Goal: Transaction & Acquisition: Purchase product/service

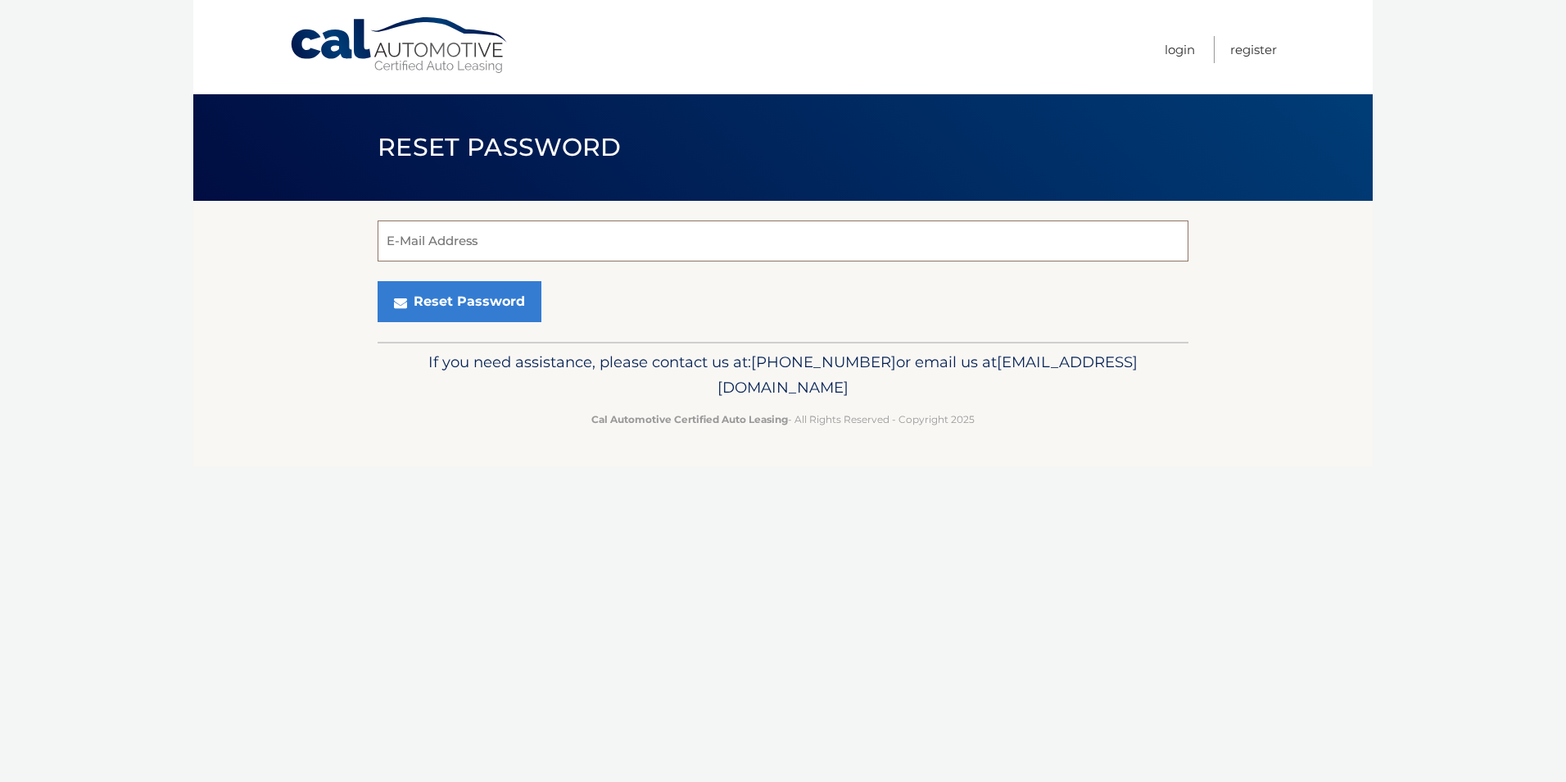
click at [384, 239] on input "E-Mail Address" at bounding box center [783, 240] width 811 height 41
type input "faeldlmergu10@gmail.com"
click at [468, 311] on button "Reset Password" at bounding box center [460, 301] width 164 height 41
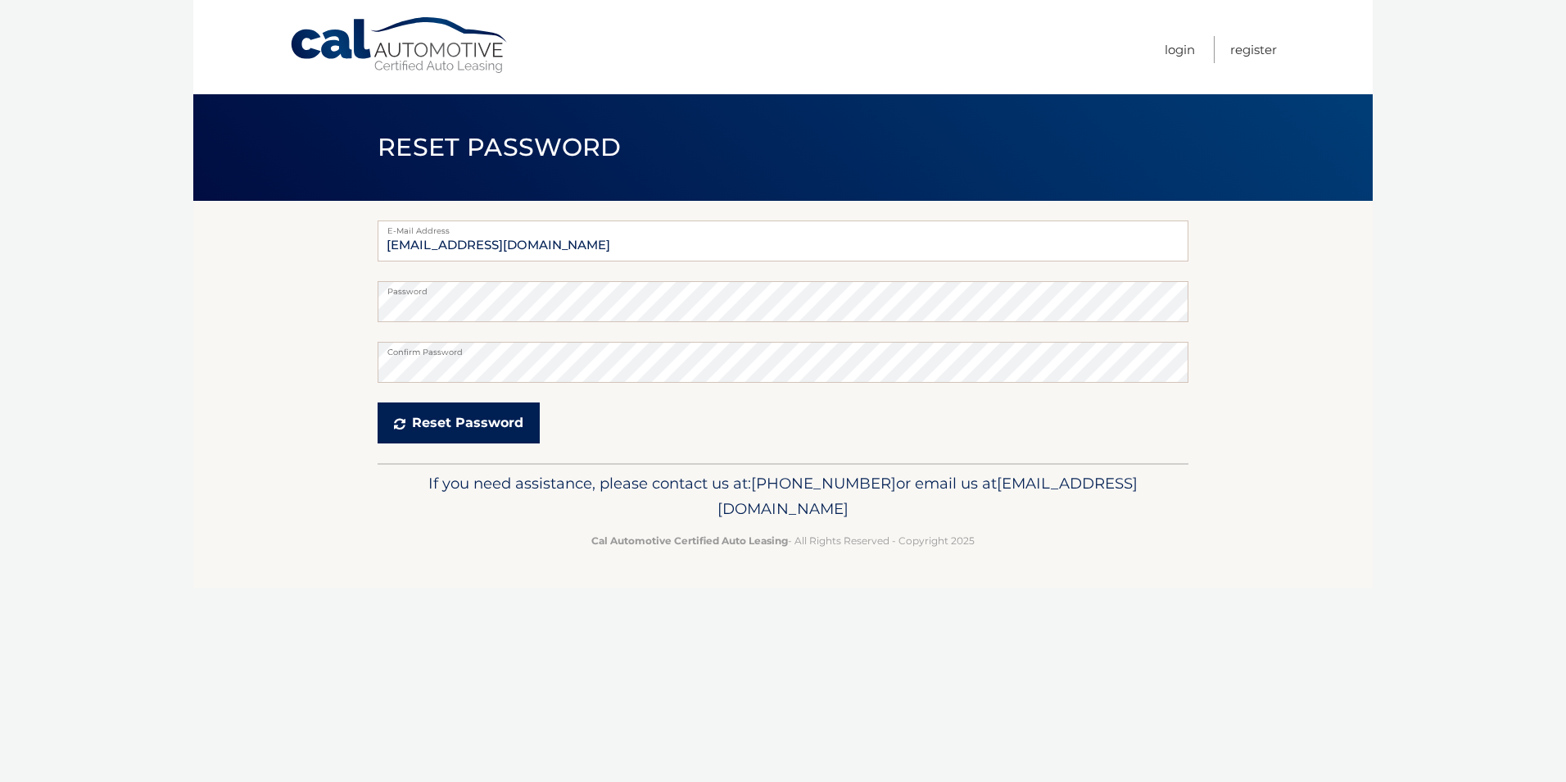
click at [463, 429] on button "Reset Password" at bounding box center [459, 422] width 162 height 41
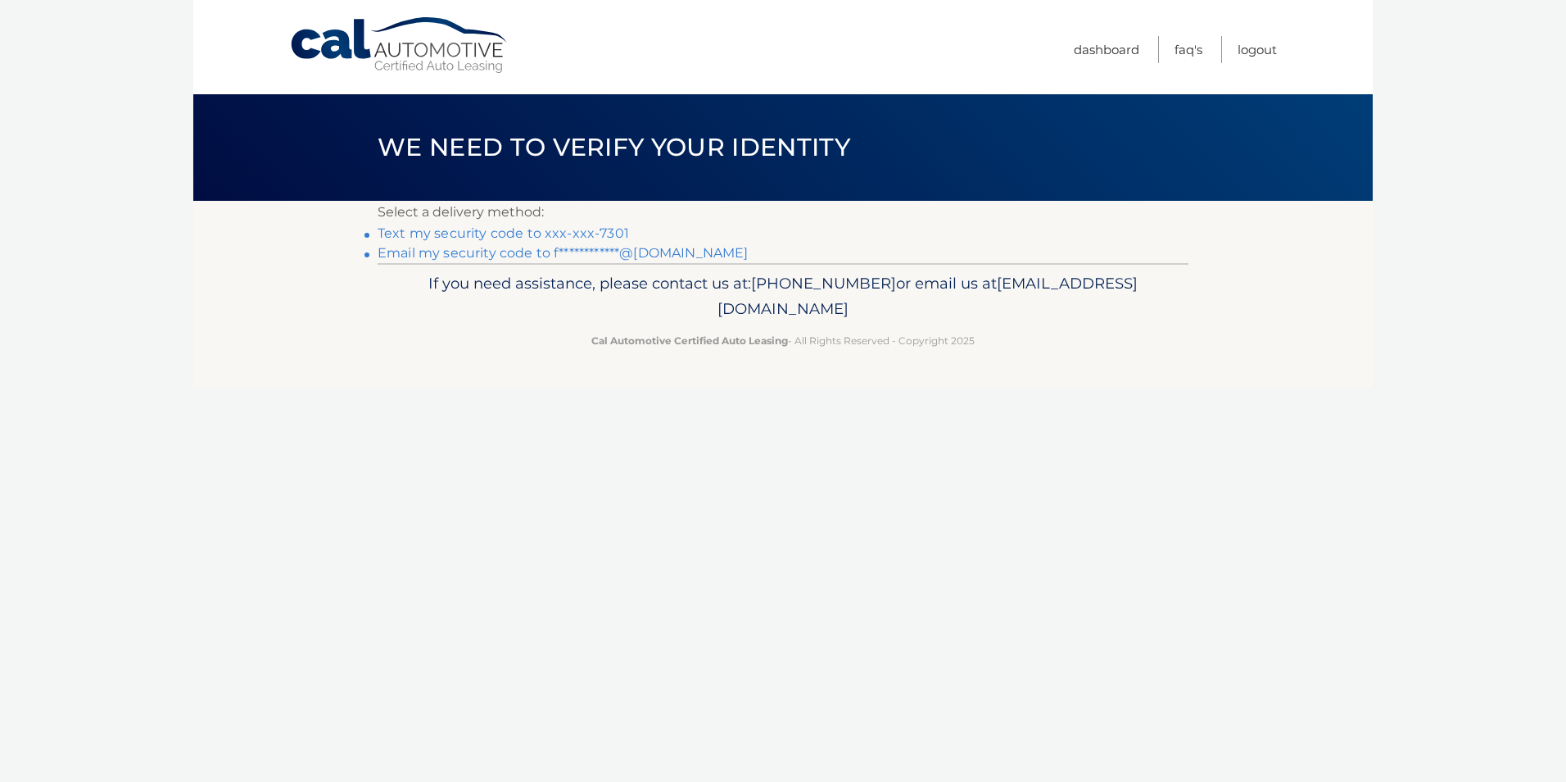
click at [500, 233] on link "Text my security code to xxx-xxx-7301" at bounding box center [504, 233] width 252 height 16
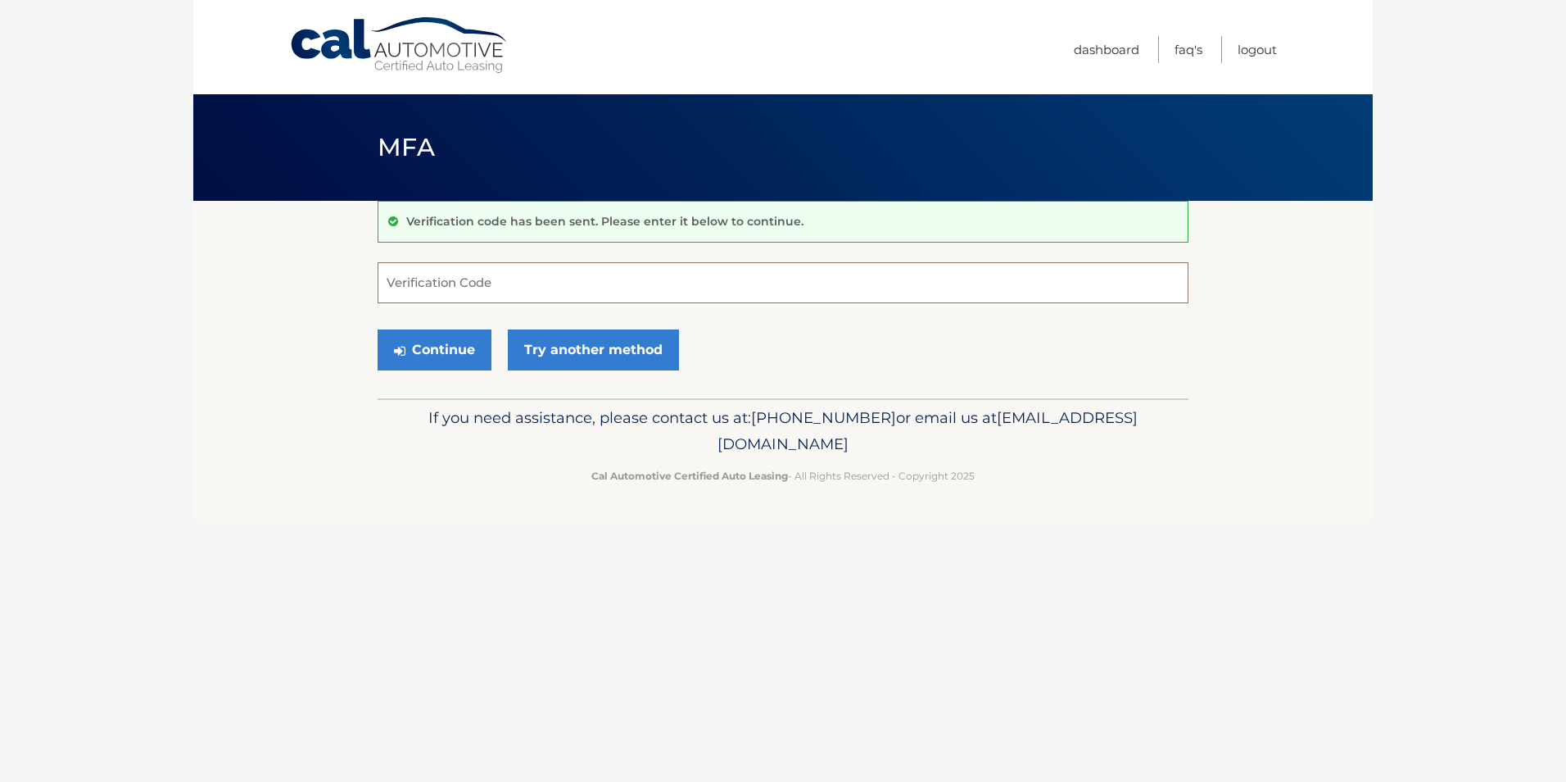
click at [388, 283] on input "Verification Code" at bounding box center [783, 282] width 811 height 41
type input "632087"
click at [404, 347] on icon "submit" at bounding box center [399, 350] width 11 height 13
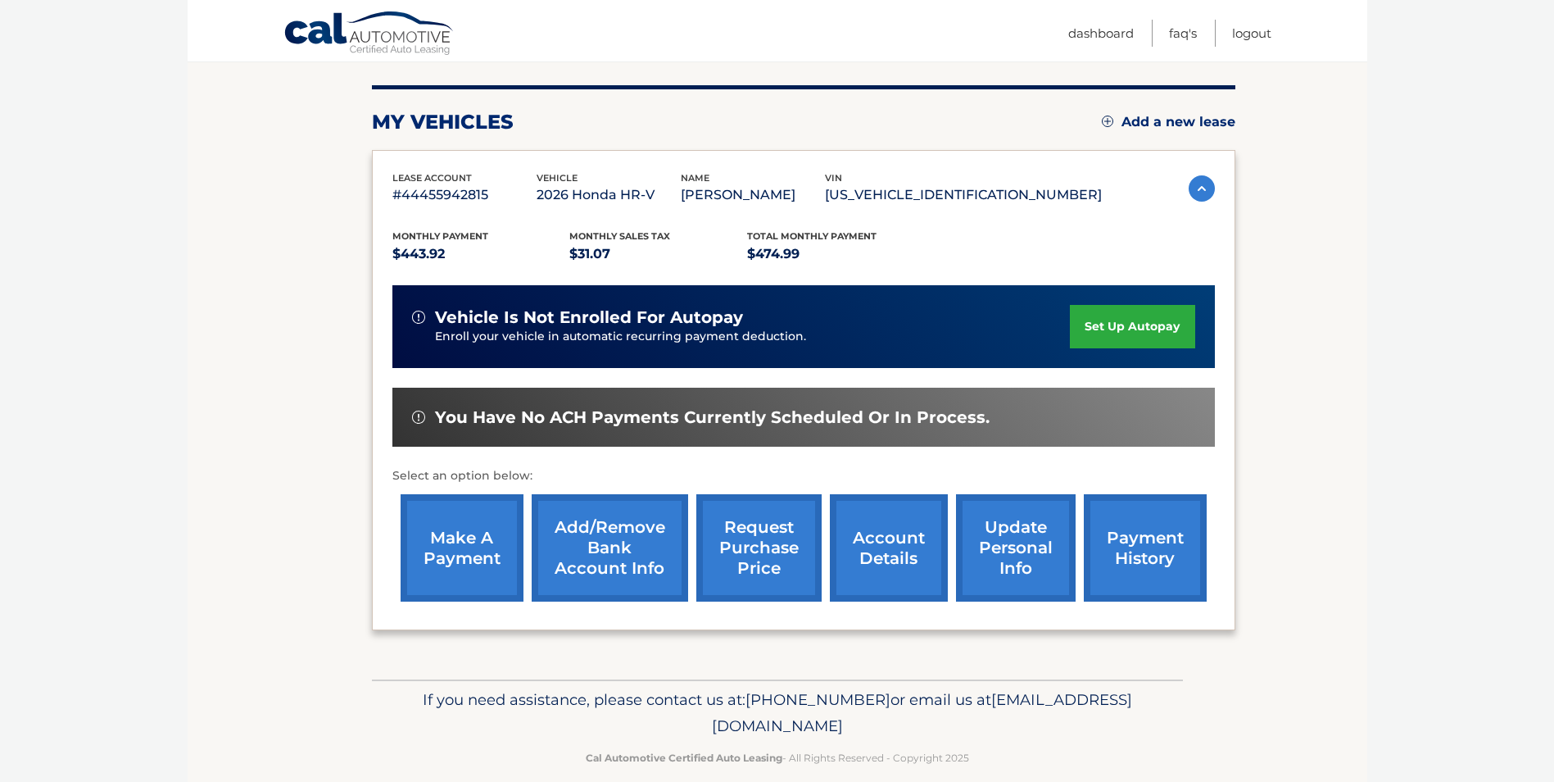
scroll to position [211, 0]
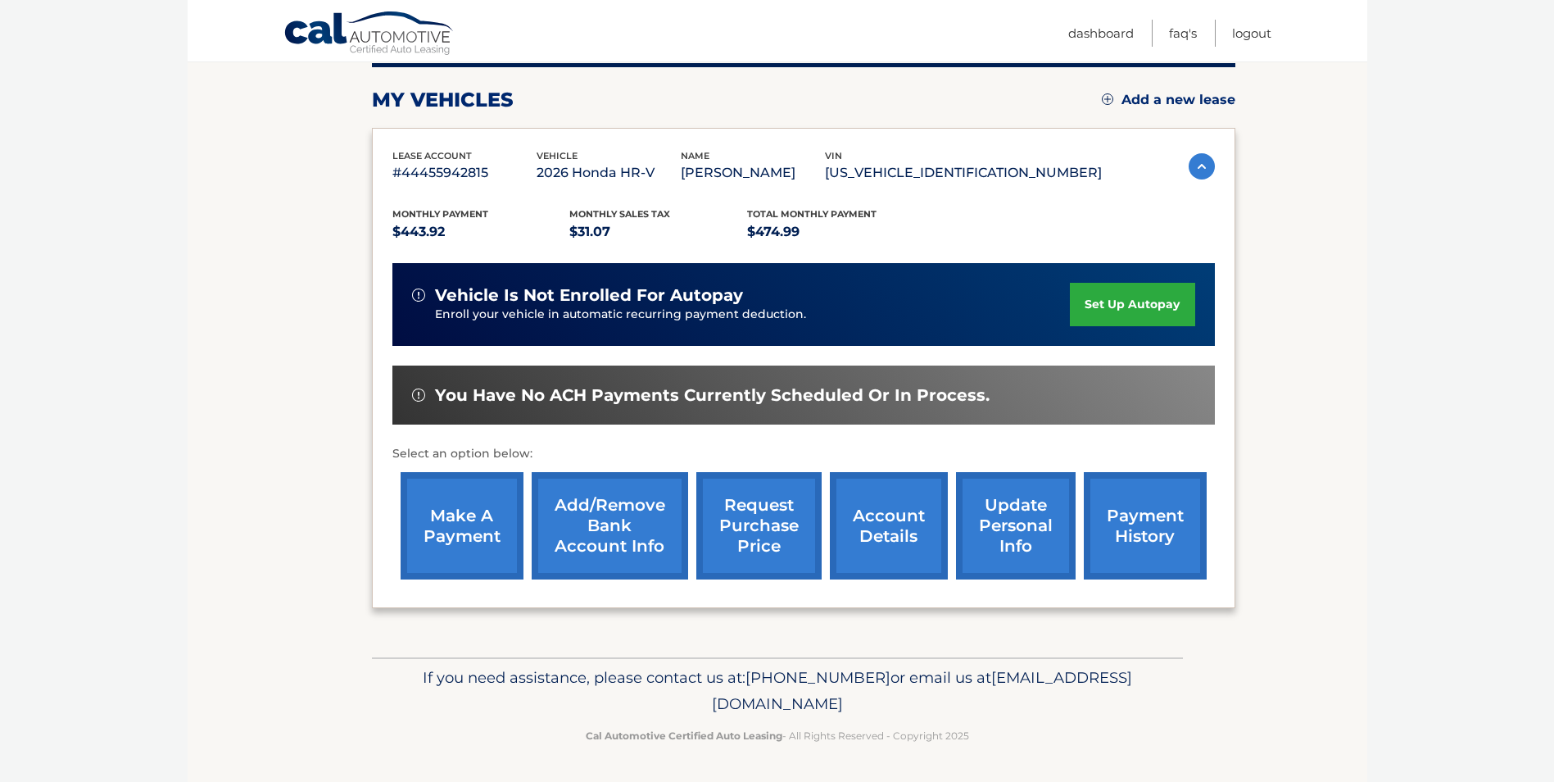
click at [451, 524] on link "make a payment" at bounding box center [462, 525] width 123 height 107
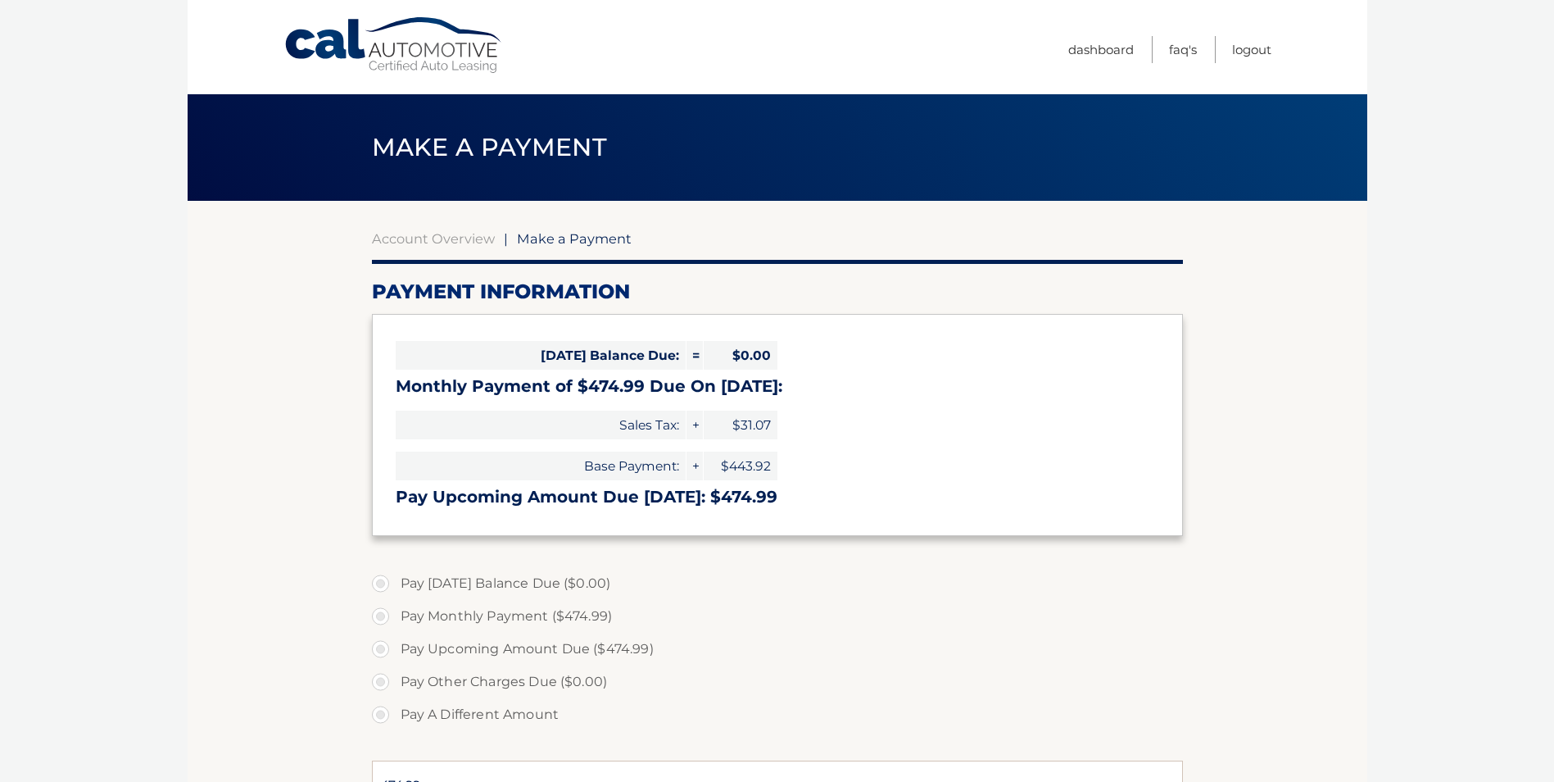
select select "MGJlNTYyNTgtMDczNS00OTEzLTg3NGYtYTA3MmViN2ZiZTZk"
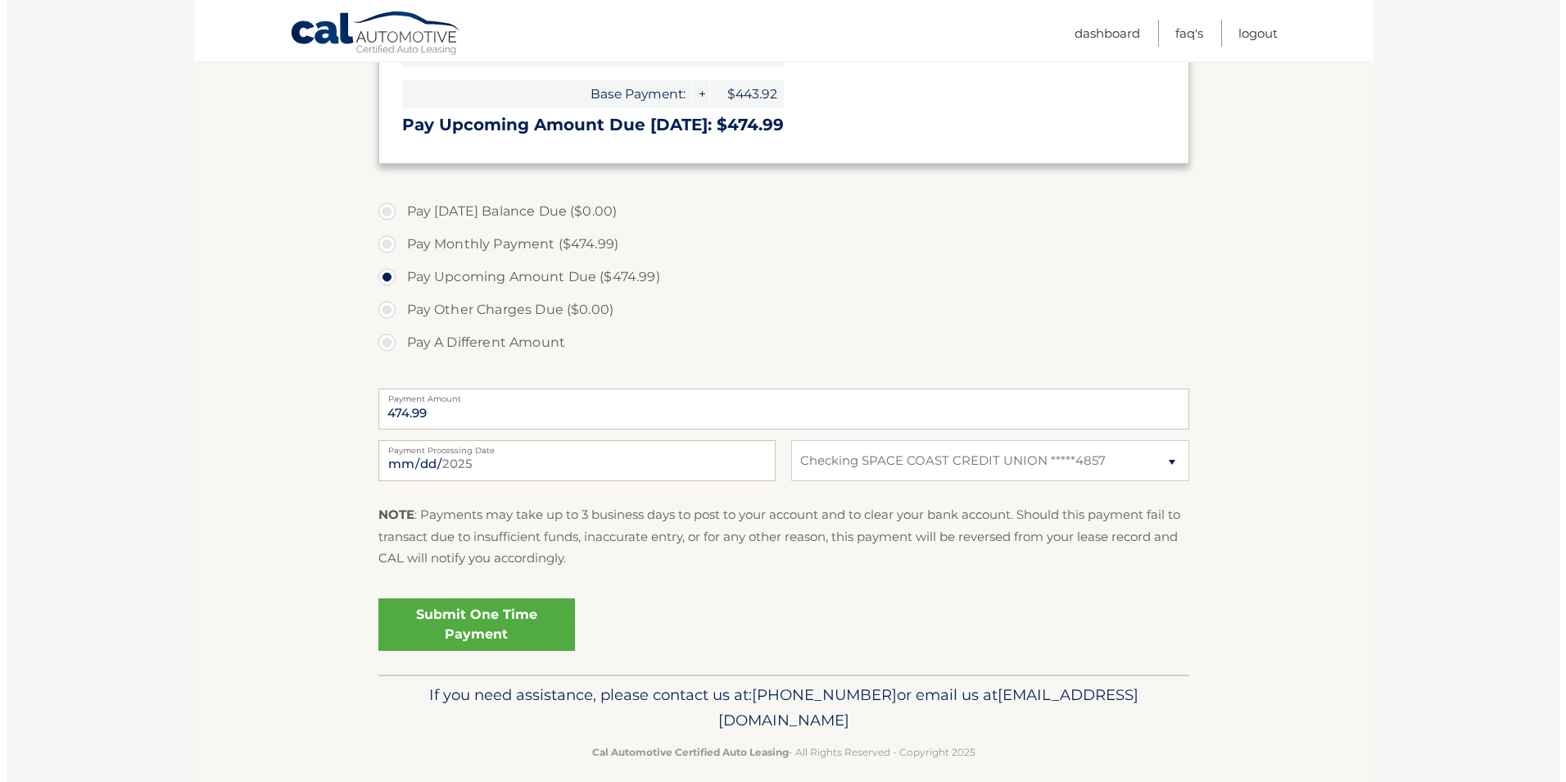
scroll to position [389, 0]
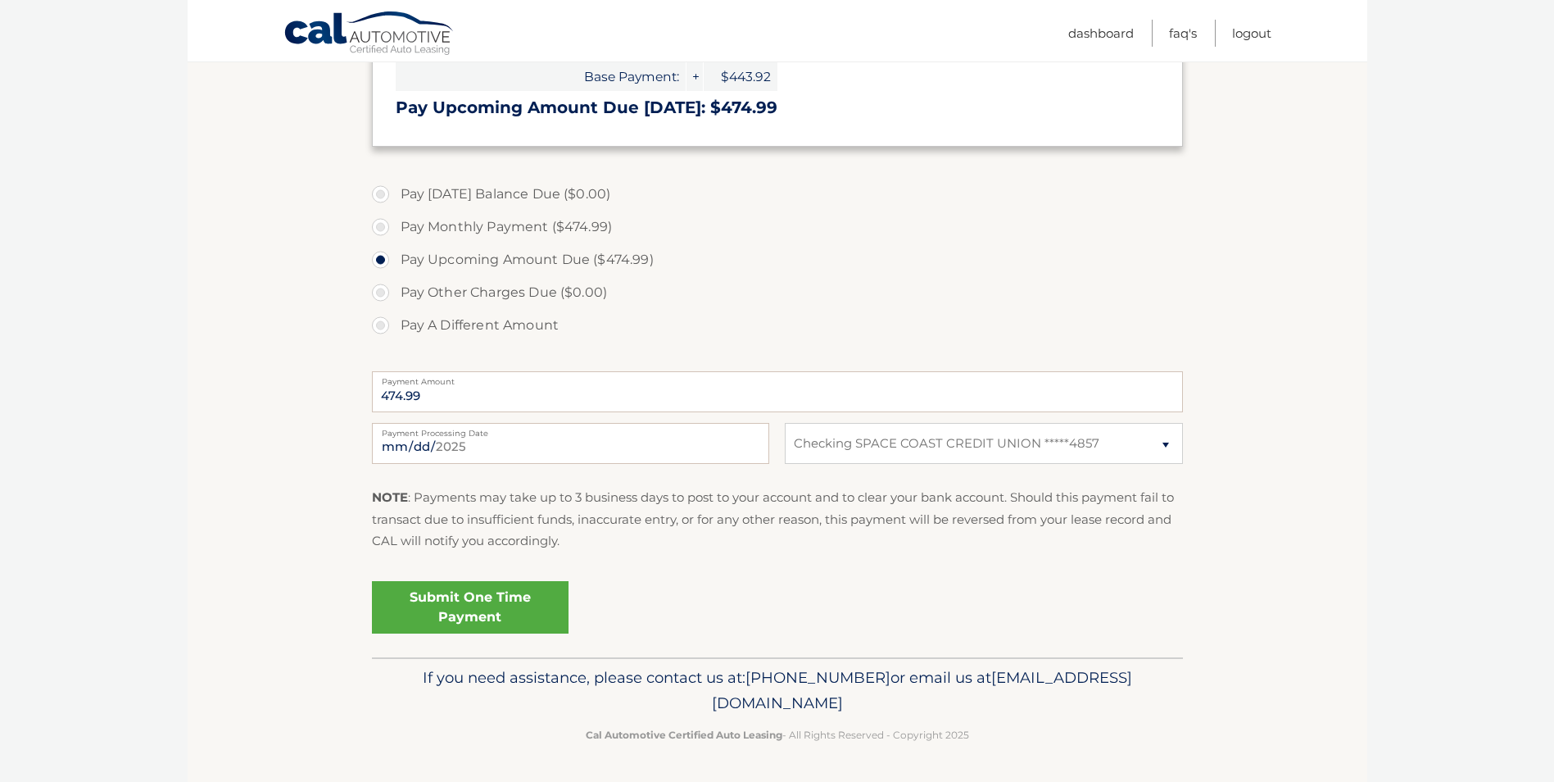
click at [477, 609] on link "Submit One Time Payment" at bounding box center [470, 607] width 197 height 52
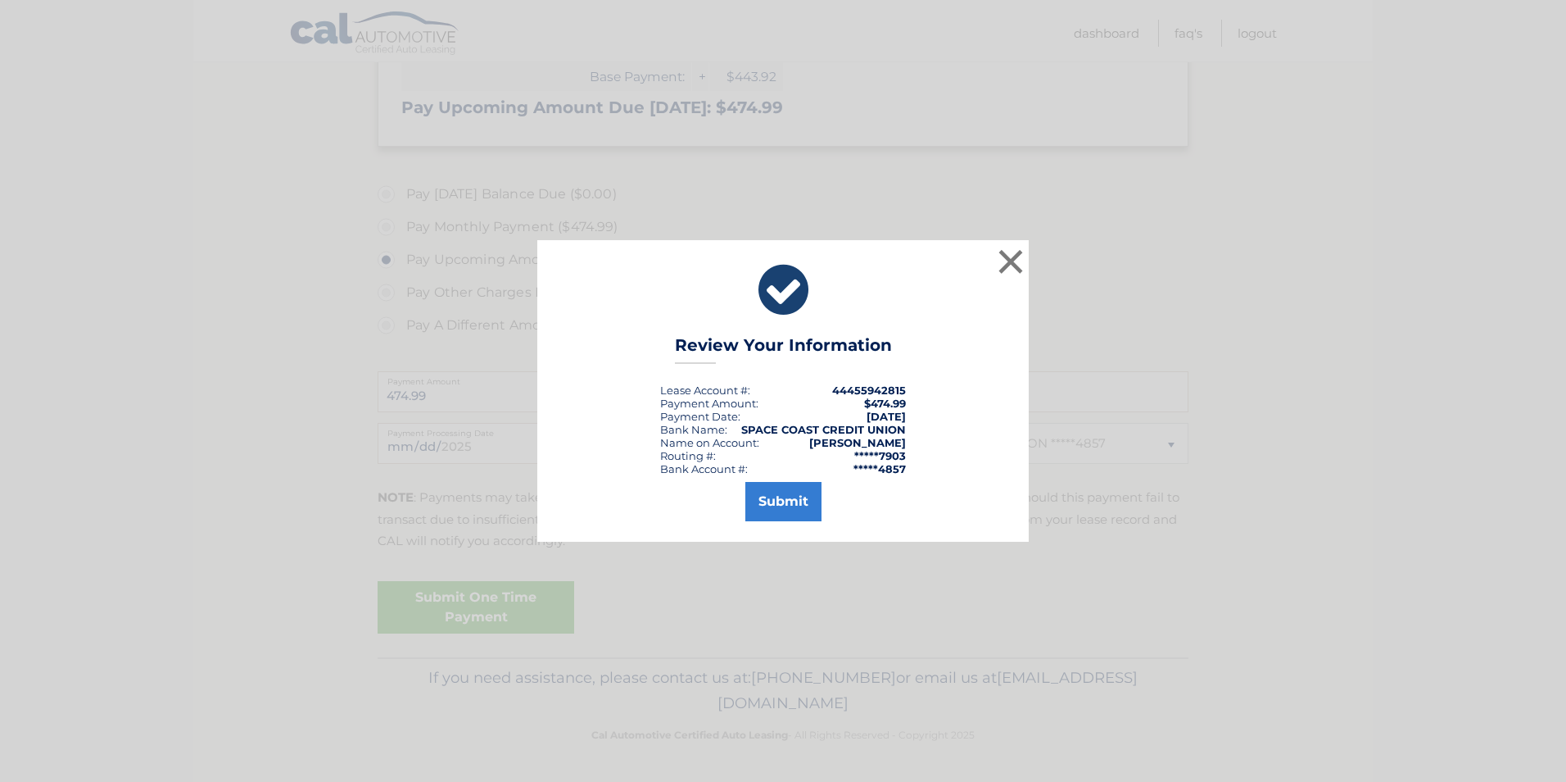
click at [1377, 293] on div "× Review Your Information Lease Account #: 44455942815 Payment Amount: $474.99 …" at bounding box center [783, 390] width 1553 height 301
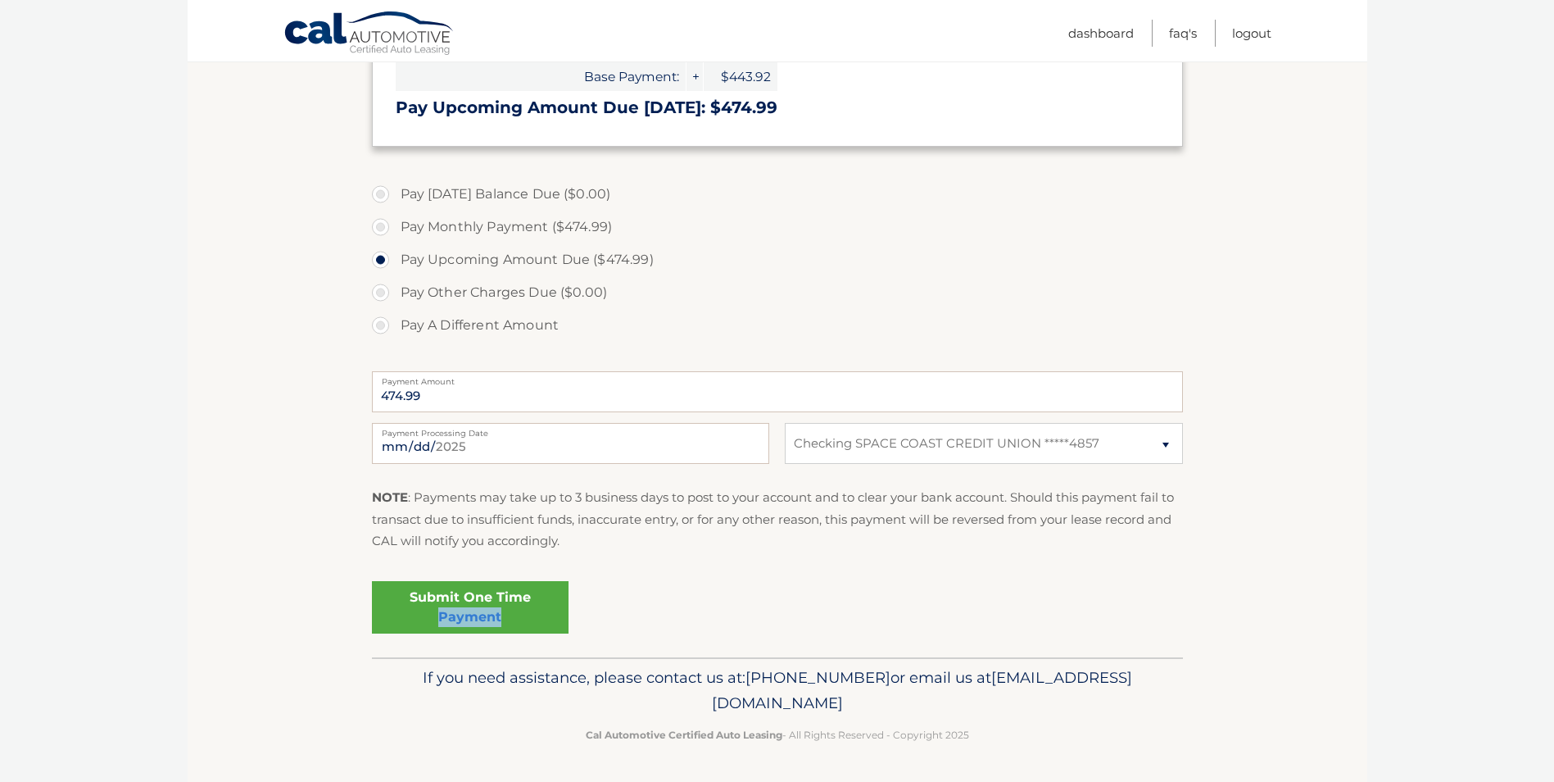
click at [537, 609] on link "Submit One Time Payment" at bounding box center [470, 607] width 197 height 52
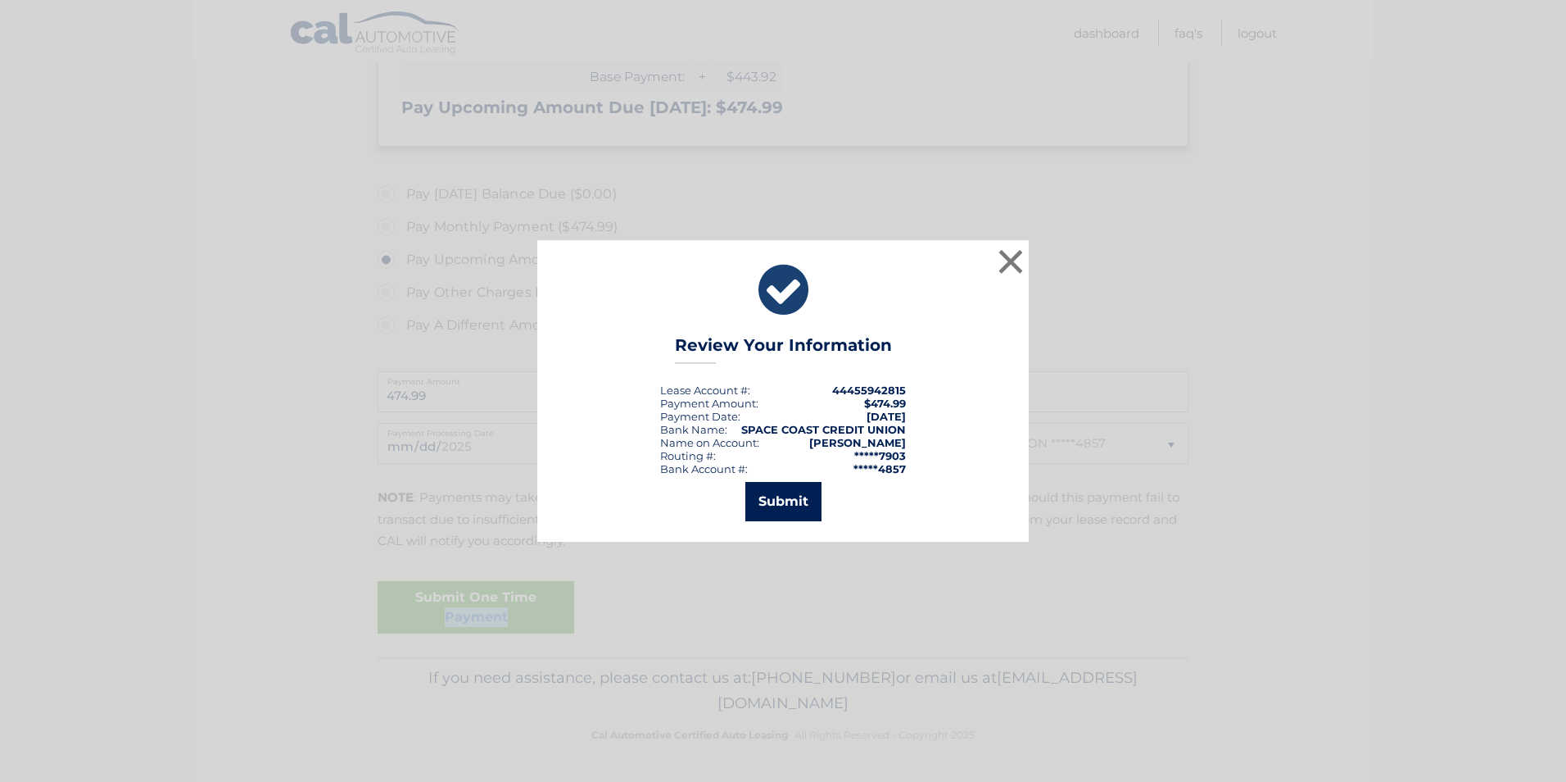
click at [789, 504] on button "Submit" at bounding box center [784, 501] width 76 height 39
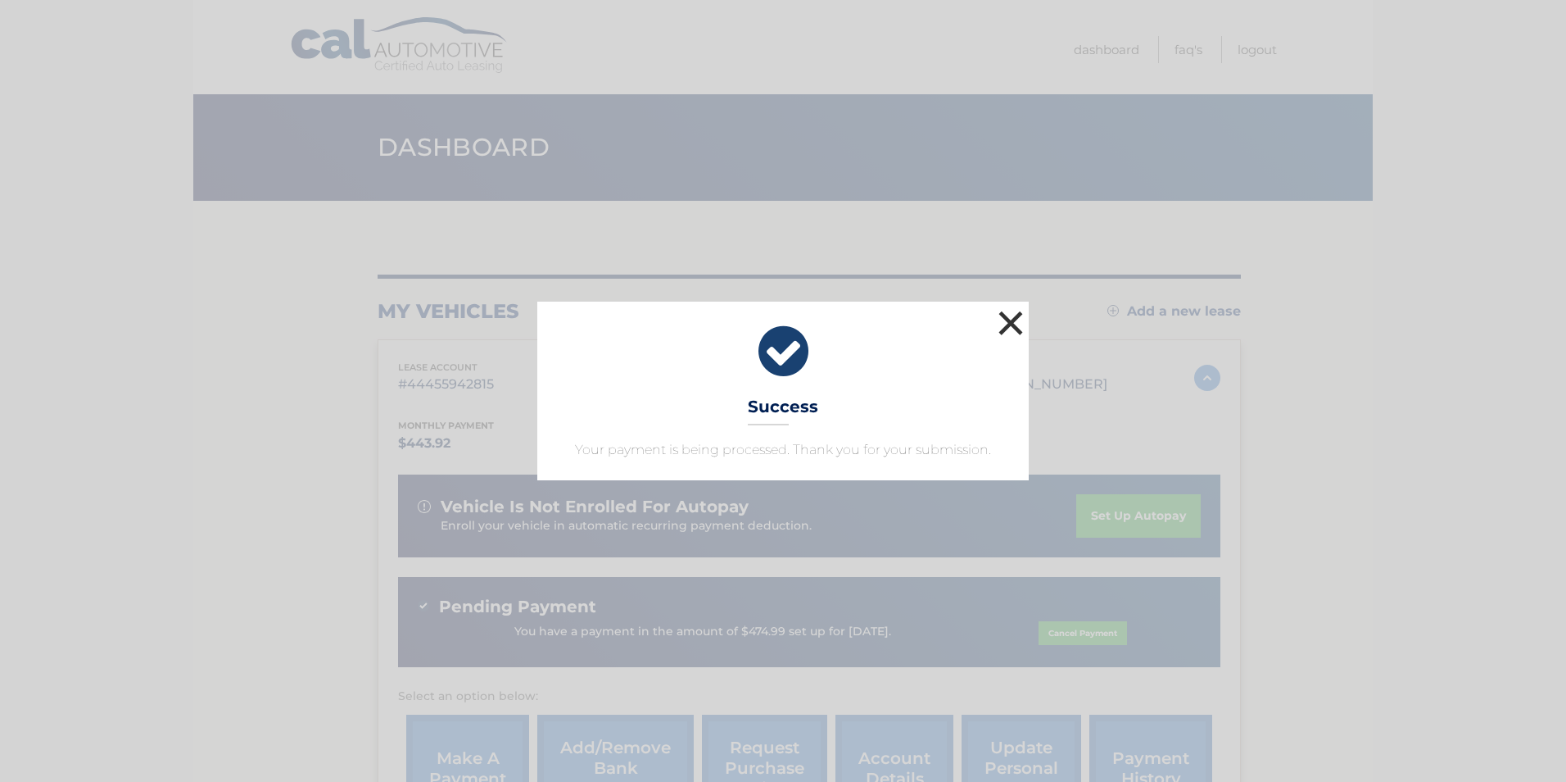
click at [1009, 325] on button "×" at bounding box center [1011, 322] width 33 height 33
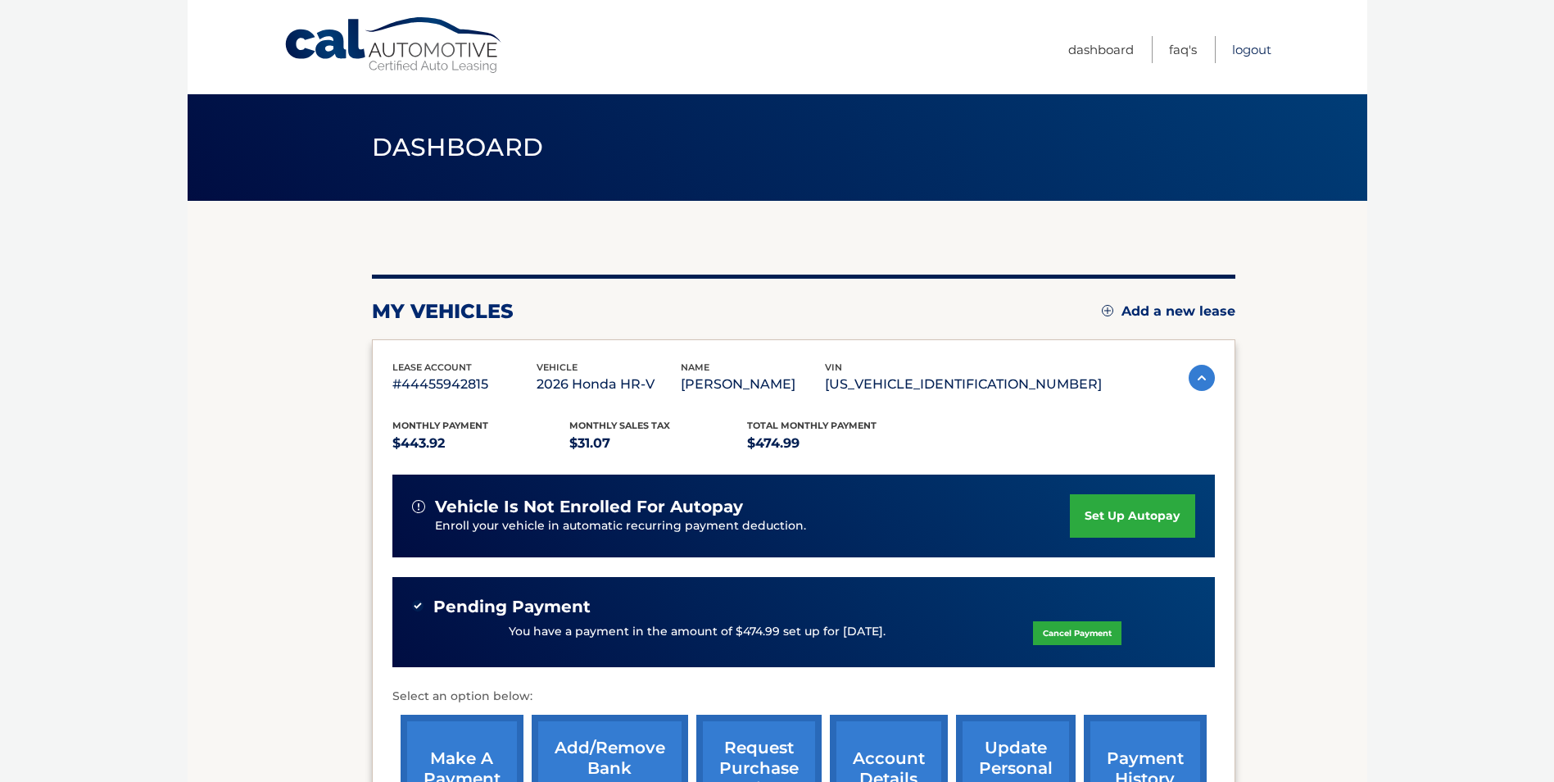
click at [1260, 51] on link "Logout" at bounding box center [1251, 49] width 39 height 27
